Goal: Task Accomplishment & Management: Use online tool/utility

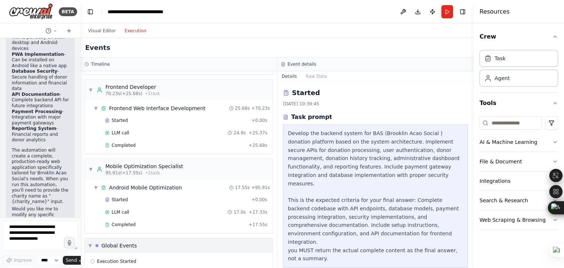
scroll to position [346, 0]
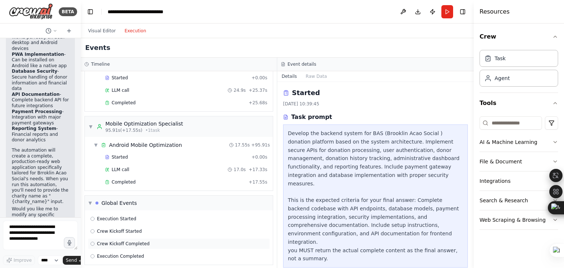
click at [137, 241] on span "Crew Kickoff Completed" at bounding box center [123, 244] width 52 height 6
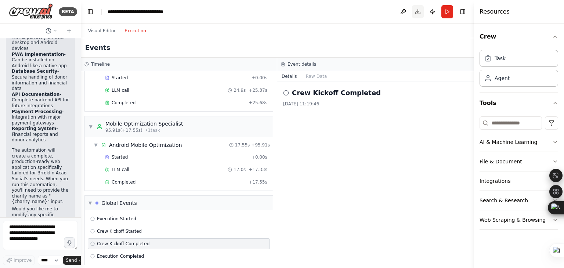
click at [418, 11] on button "Download" at bounding box center [418, 11] width 12 height 13
click at [285, 92] on icon at bounding box center [286, 93] width 6 height 6
click at [446, 8] on button "Run" at bounding box center [447, 11] width 12 height 13
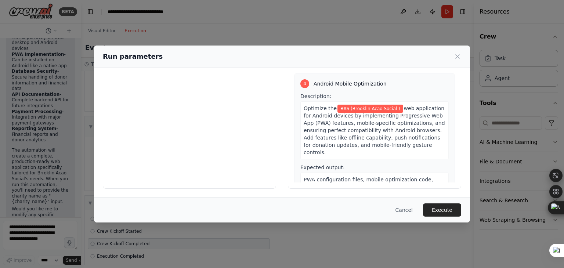
scroll to position [478, 0]
click at [443, 210] on button "Execute" at bounding box center [442, 209] width 38 height 13
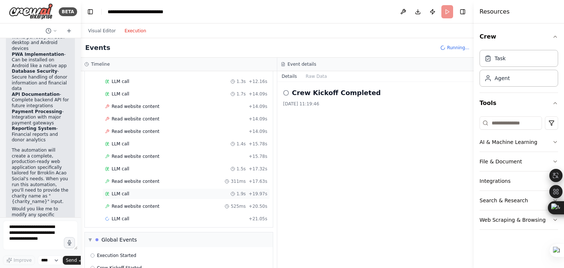
scroll to position [209, 0]
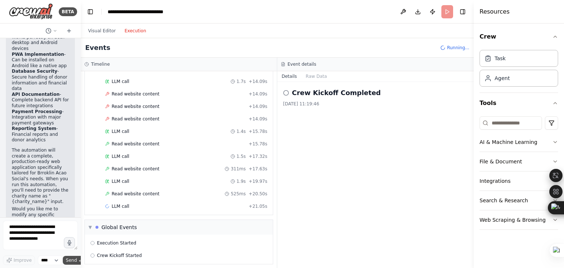
click at [77, 260] on button "Send" at bounding box center [74, 260] width 23 height 9
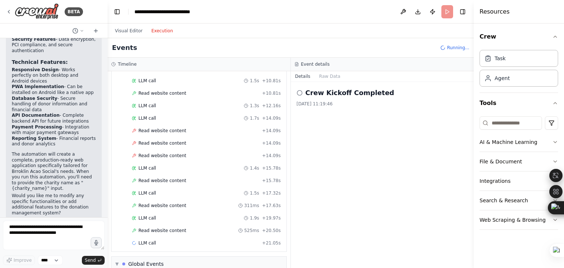
scroll to position [918, 0]
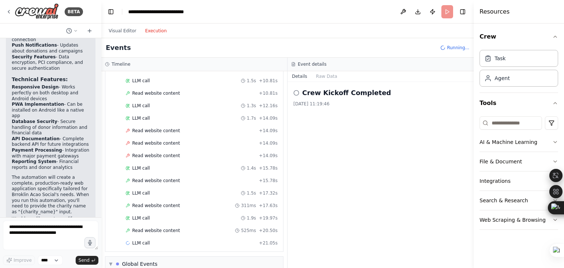
drag, startPoint x: 79, startPoint y: 253, endPoint x: 101, endPoint y: 246, distance: 23.2
click at [101, 246] on div "BETA a small client web application to manage donations to a charity organizati…" at bounding box center [282, 134] width 564 height 268
click at [376, 157] on div "Crew Kickoff Completed 20/08/2025, 11:19:46" at bounding box center [380, 175] width 186 height 186
click at [464, 12] on button "Toggle Right Sidebar" at bounding box center [462, 12] width 10 height 10
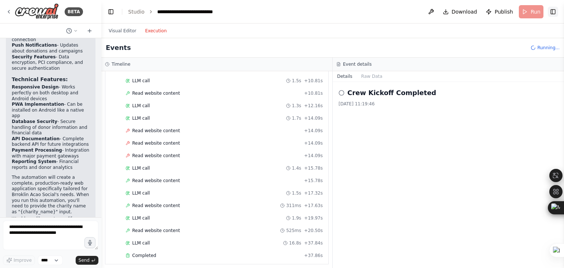
click at [554, 11] on button "Toggle Right Sidebar" at bounding box center [553, 12] width 10 height 10
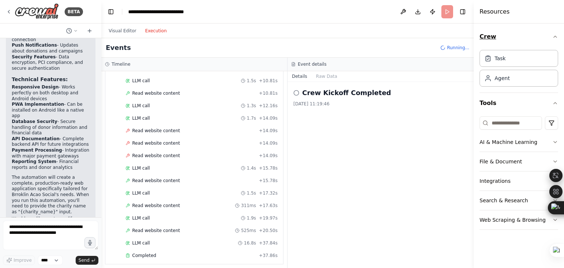
click at [555, 36] on icon "button" at bounding box center [555, 37] width 6 height 6
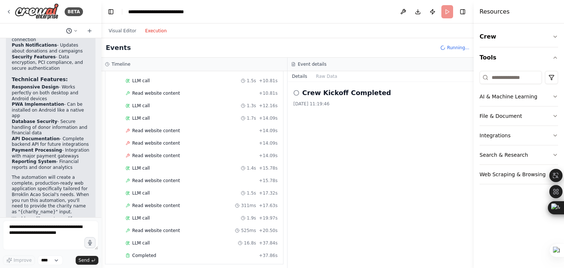
click at [73, 30] on button at bounding box center [72, 30] width 18 height 9
click at [43, 30] on div at bounding box center [50, 134] width 101 height 268
click at [7, 11] on icon at bounding box center [9, 12] width 6 height 6
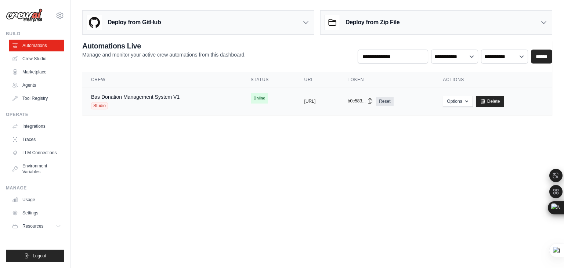
click at [373, 100] on icon at bounding box center [370, 101] width 6 height 6
click at [472, 98] on button "Options" at bounding box center [458, 100] width 30 height 11
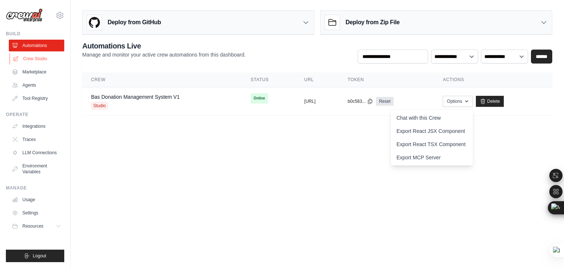
click at [23, 57] on link "Crew Studio" at bounding box center [37, 59] width 55 height 12
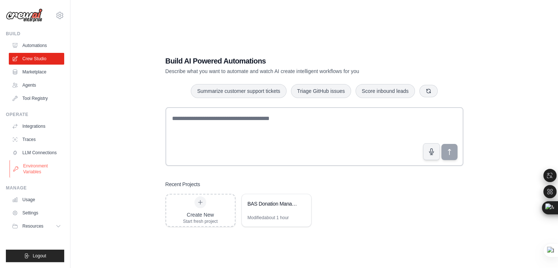
click at [29, 168] on link "Environment Variables" at bounding box center [37, 169] width 55 height 18
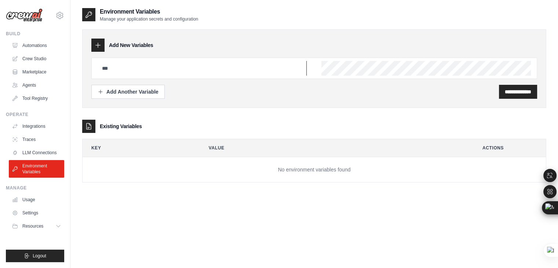
click at [126, 70] on input "text" at bounding box center [202, 68] width 209 height 15
click at [116, 70] on input "text" at bounding box center [202, 68] width 209 height 15
click at [134, 69] on input "text" at bounding box center [202, 68] width 209 height 15
click at [154, 72] on input "text" at bounding box center [202, 68] width 209 height 15
click at [520, 93] on input "**********" at bounding box center [518, 91] width 26 height 7
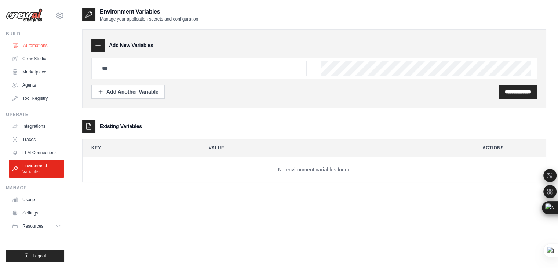
click at [32, 46] on link "Automations" at bounding box center [37, 46] width 55 height 12
